Goal: Information Seeking & Learning: Learn about a topic

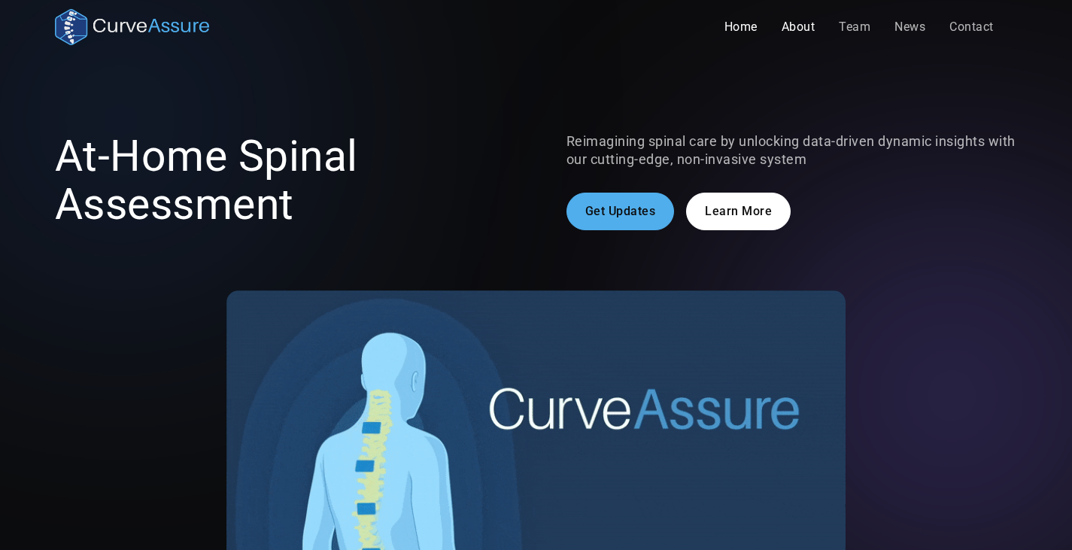
click at [792, 26] on link "About" at bounding box center [799, 27] width 58 height 30
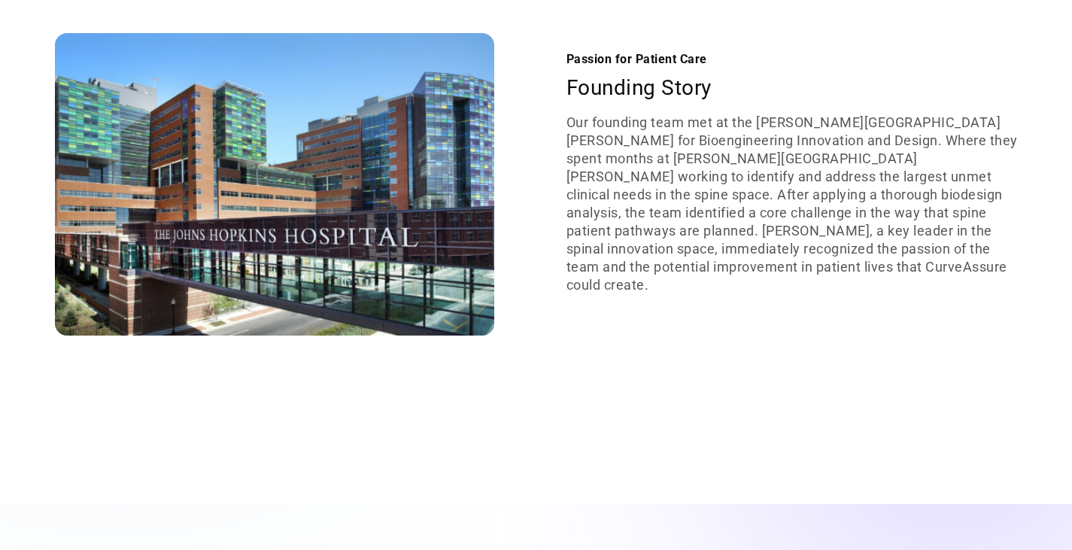
scroll to position [1505, 0]
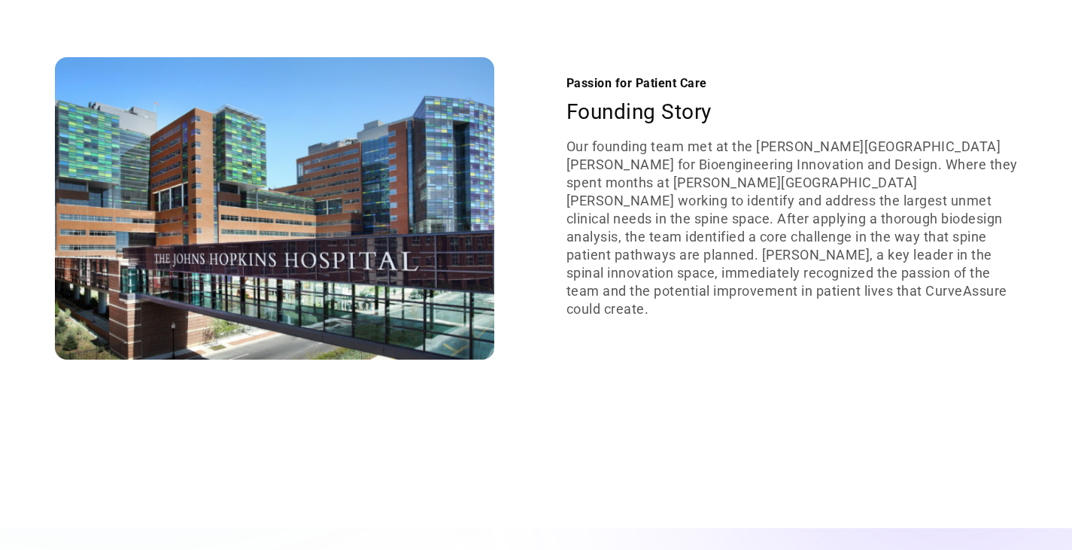
click at [625, 126] on h2 "Founding Story" at bounding box center [791, 112] width 451 height 27
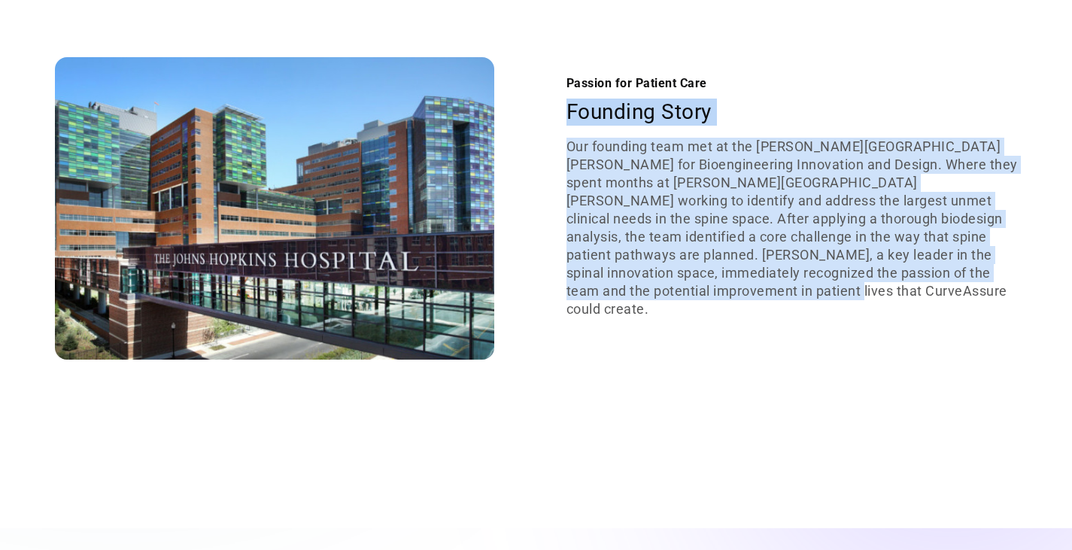
drag, startPoint x: 570, startPoint y: 123, endPoint x: 739, endPoint y: 309, distance: 250.8
click at [739, 309] on div "Passion for Patient Care Founding Story Our founding team met at the [PERSON_NA…" at bounding box center [791, 208] width 451 height 268
copy div "Founding Story Our founding team met at the [PERSON_NAME][GEOGRAPHIC_DATA][PERS…"
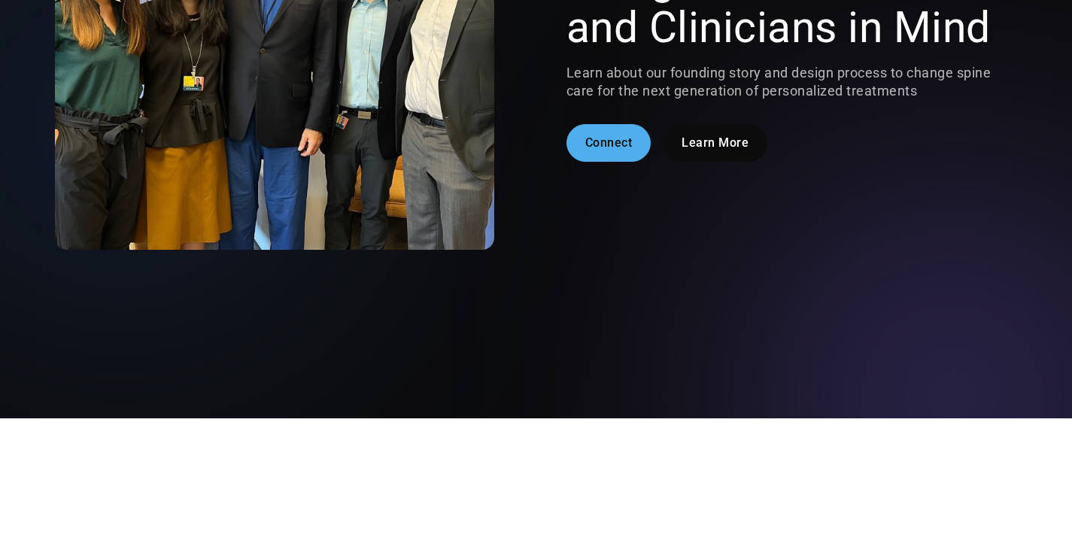
scroll to position [0, 0]
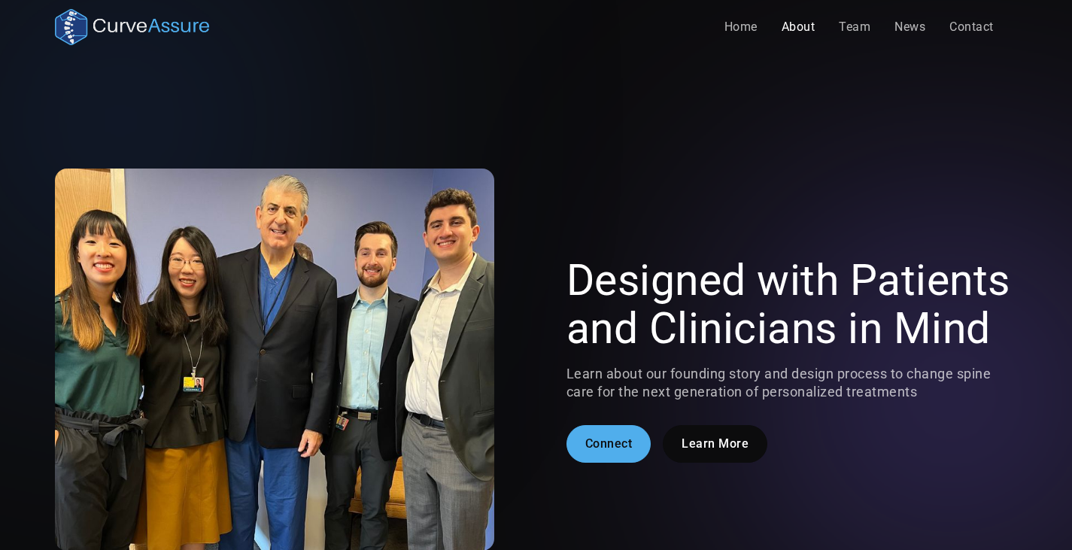
click at [813, 26] on link "About" at bounding box center [799, 27] width 58 height 30
click at [732, 456] on link "Learn More" at bounding box center [715, 444] width 105 height 38
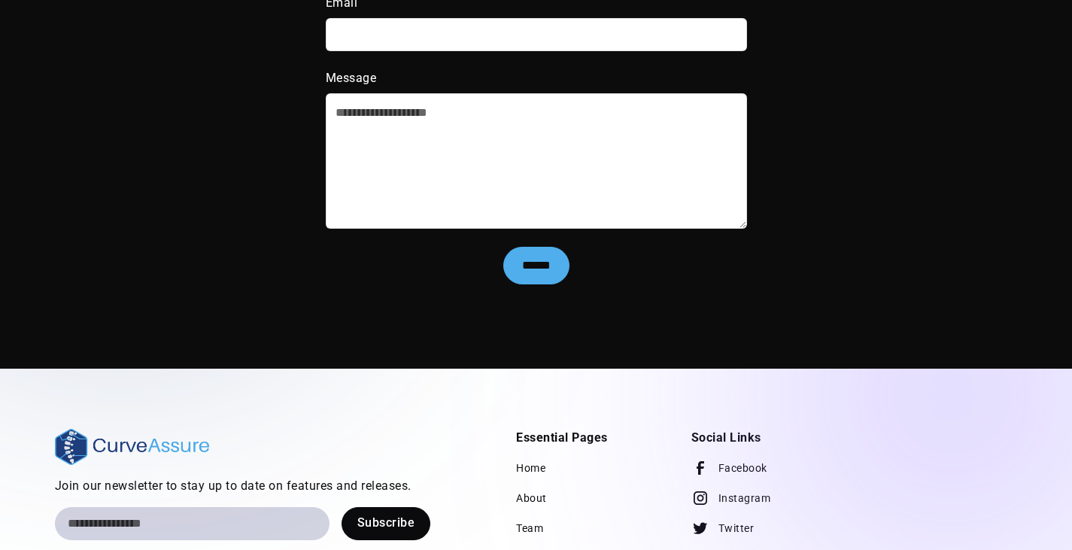
scroll to position [3062, 0]
